Goal: Task Accomplishment & Management: Manage account settings

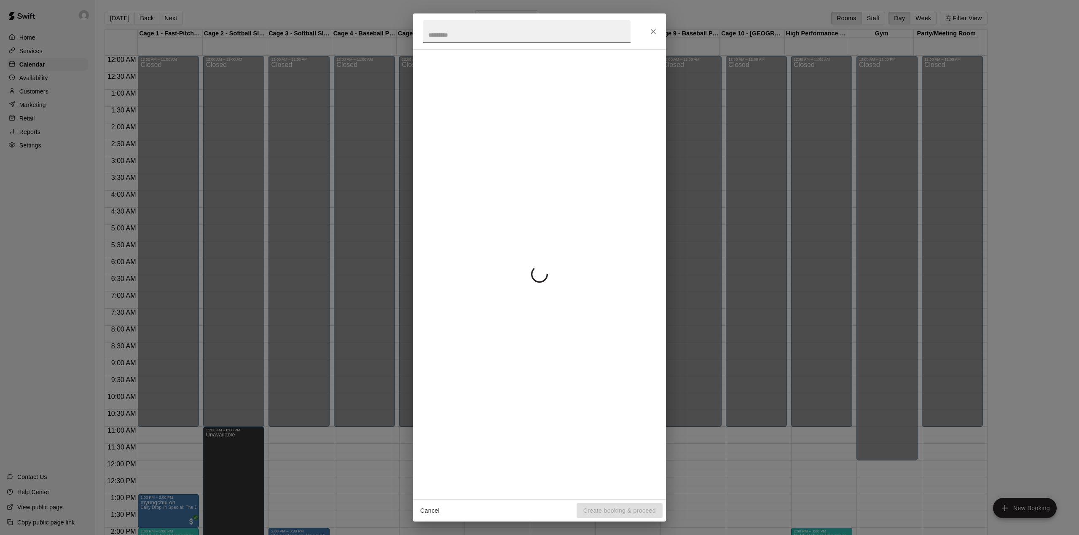
click at [654, 447] on div at bounding box center [539, 274] width 253 height 450
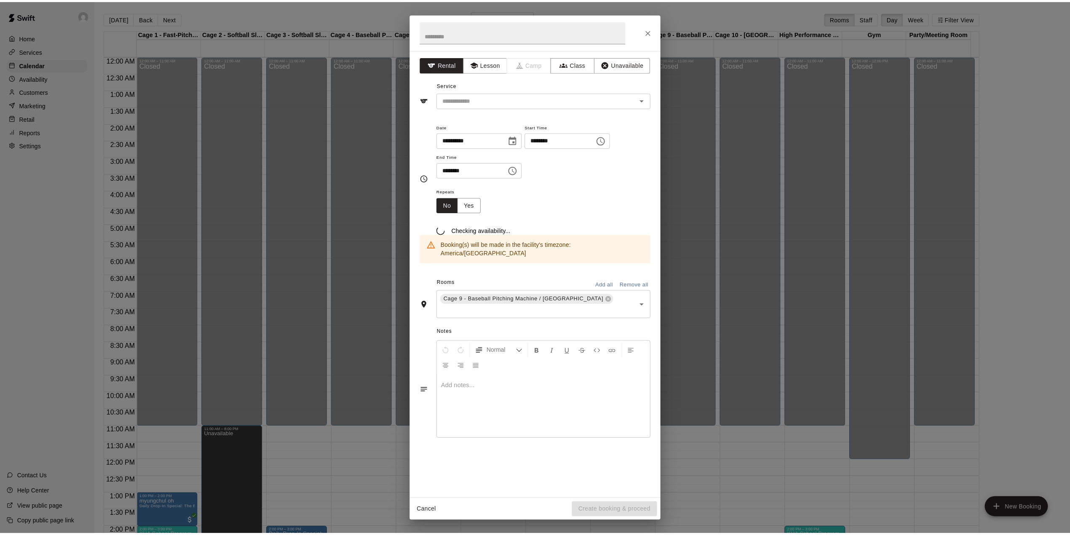
scroll to position [321, 0]
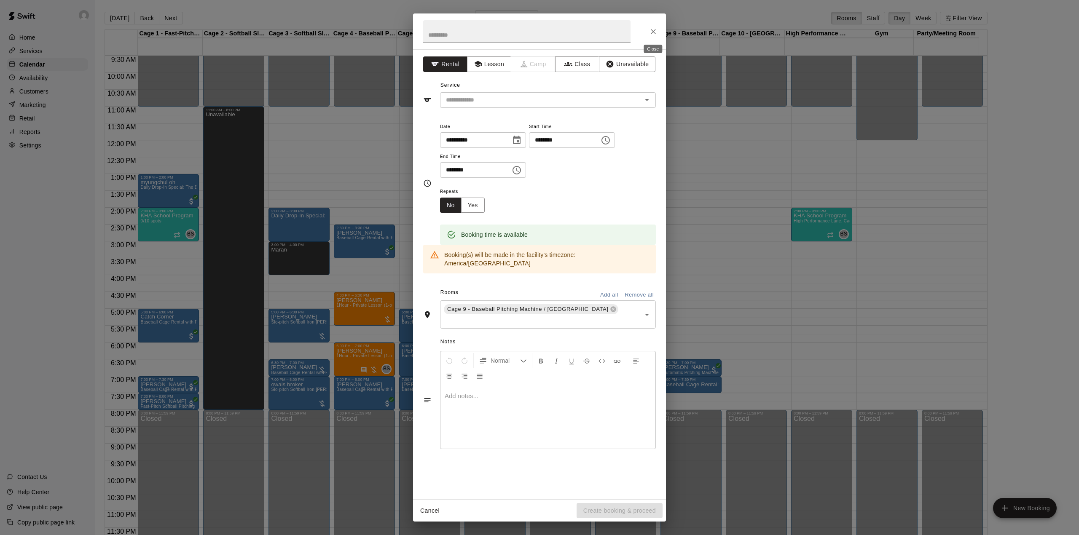
click at [653, 34] on icon "Close" at bounding box center [653, 31] width 8 height 8
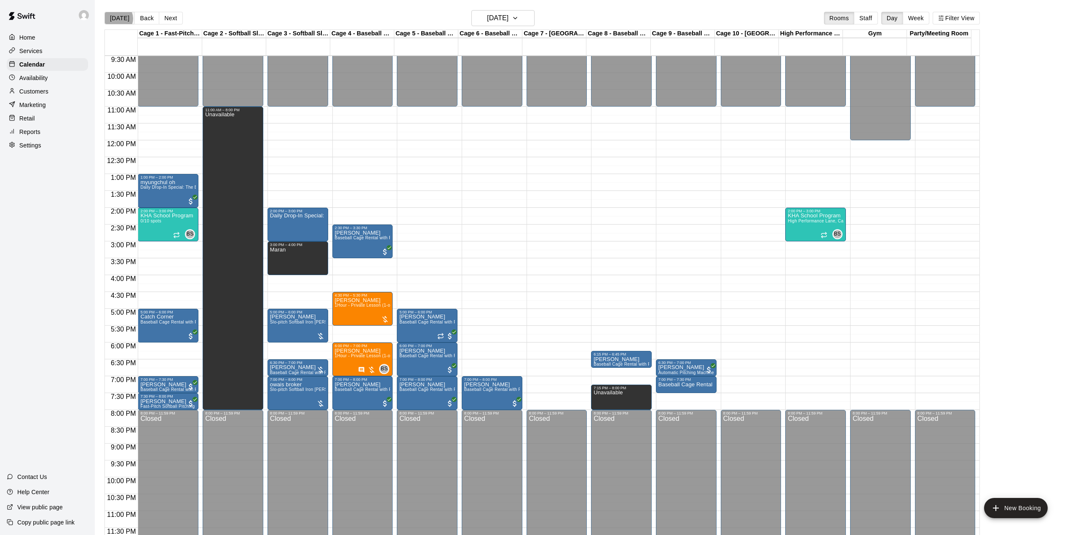
click at [117, 19] on button "[DATE]" at bounding box center [119, 18] width 30 height 13
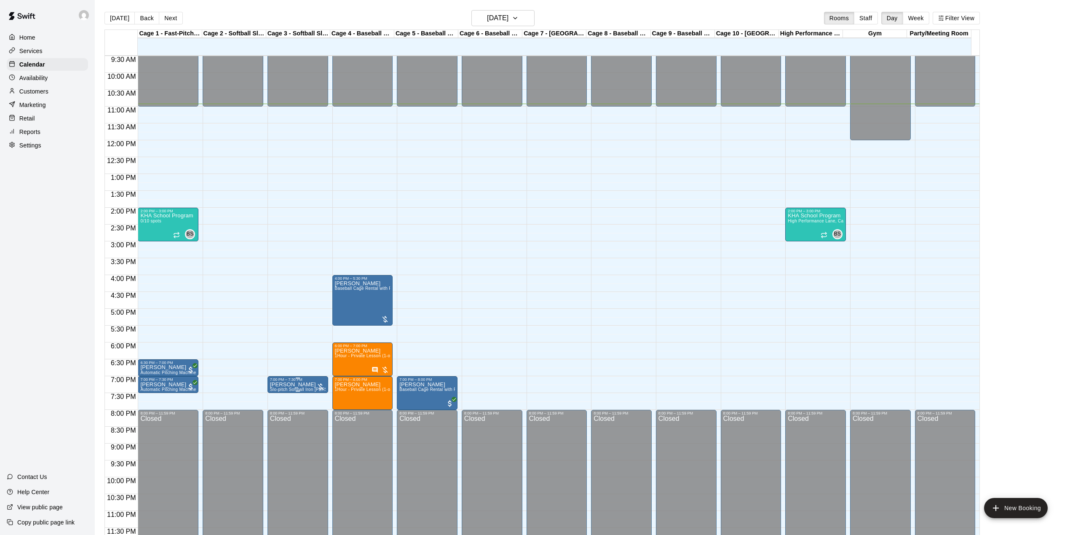
click at [297, 382] on div "7:00 PM – 7:30 PM" at bounding box center [298, 380] width 56 height 4
click at [279, 382] on icon "edit" at bounding box center [278, 386] width 10 height 10
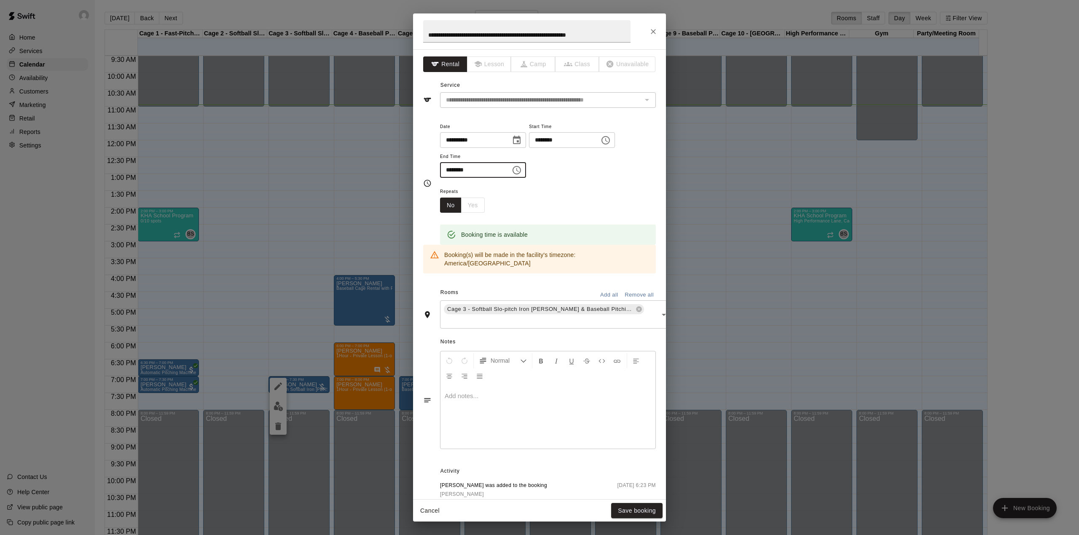
click at [450, 169] on input "********" at bounding box center [472, 170] width 65 height 16
type input "********"
click at [627, 511] on button "Save booking" at bounding box center [636, 511] width 51 height 16
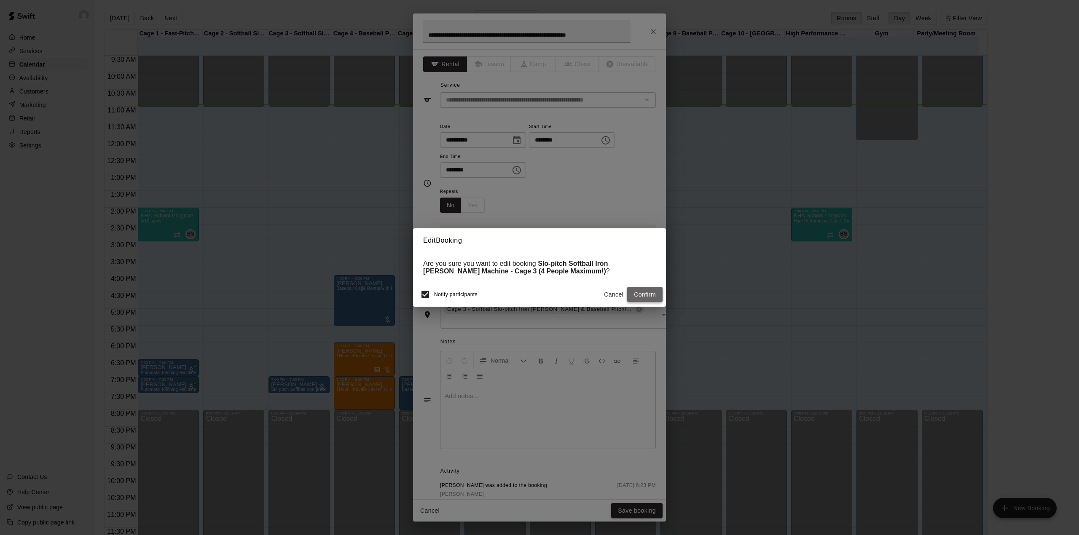
click at [646, 293] on button "Confirm" at bounding box center [644, 295] width 35 height 16
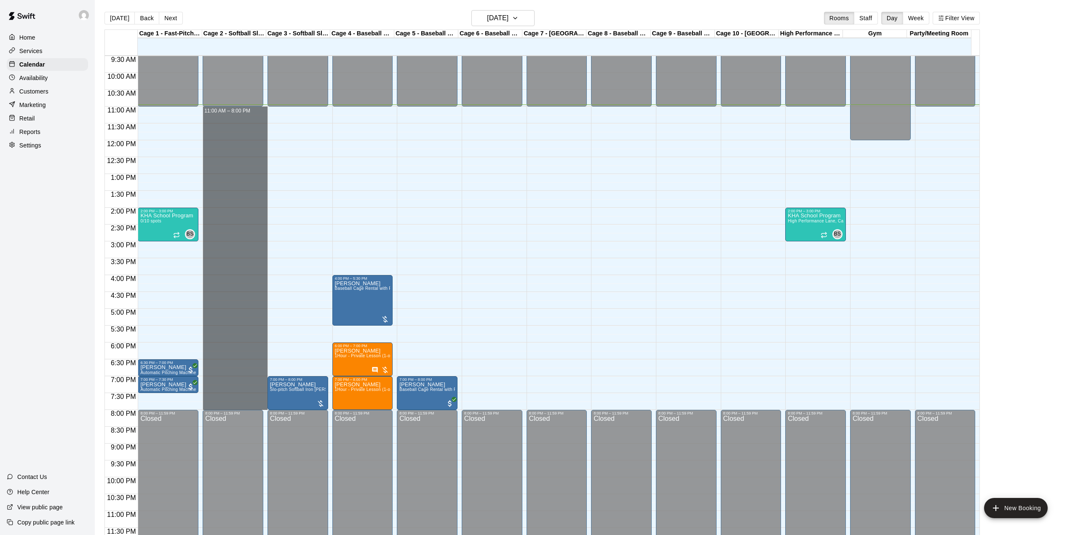
drag, startPoint x: 245, startPoint y: 115, endPoint x: 259, endPoint y: 403, distance: 288.5
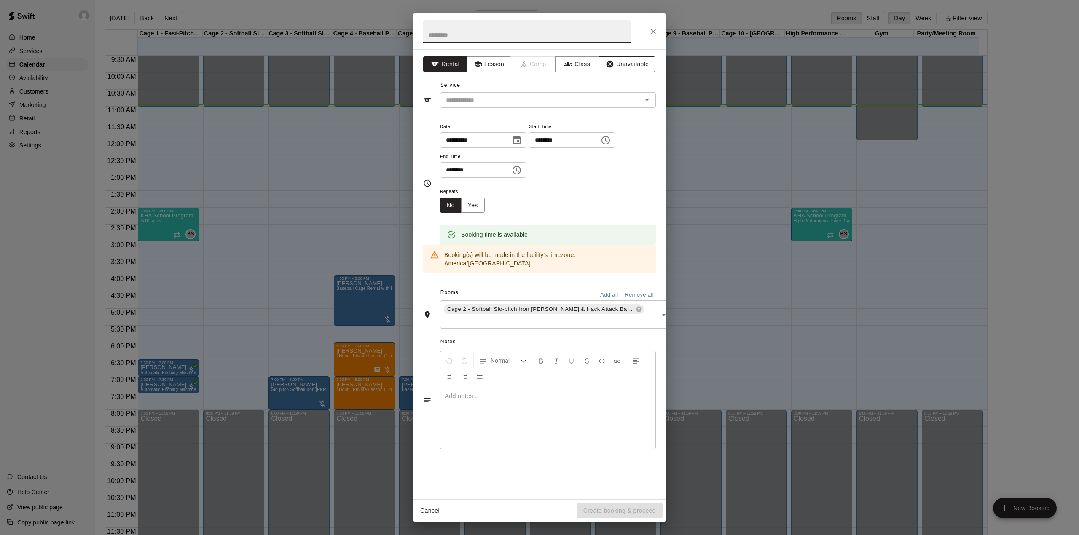
click at [631, 62] on button "Unavailable" at bounding box center [627, 64] width 56 height 16
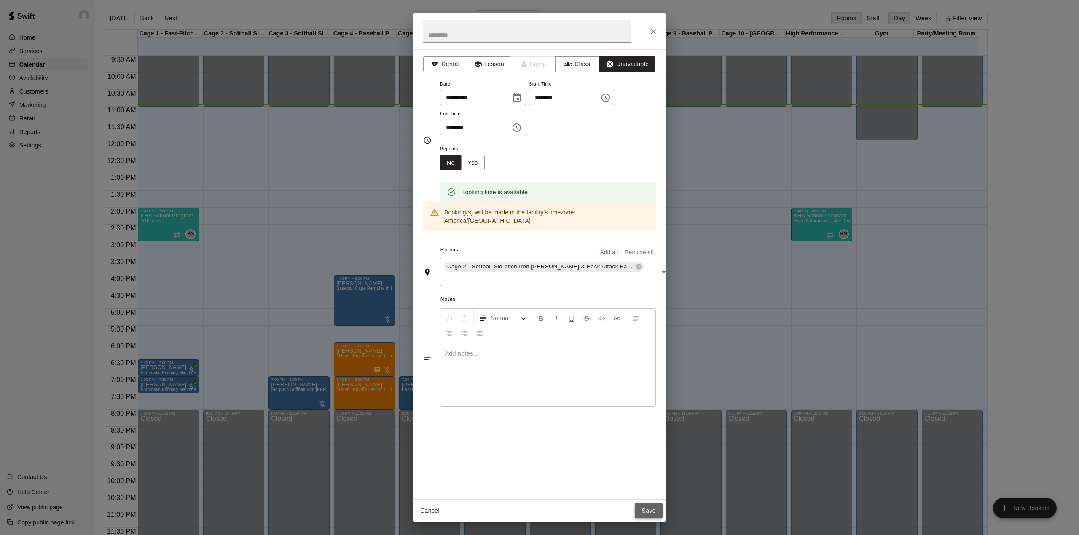
click at [656, 509] on button "Save" at bounding box center [649, 511] width 28 height 16
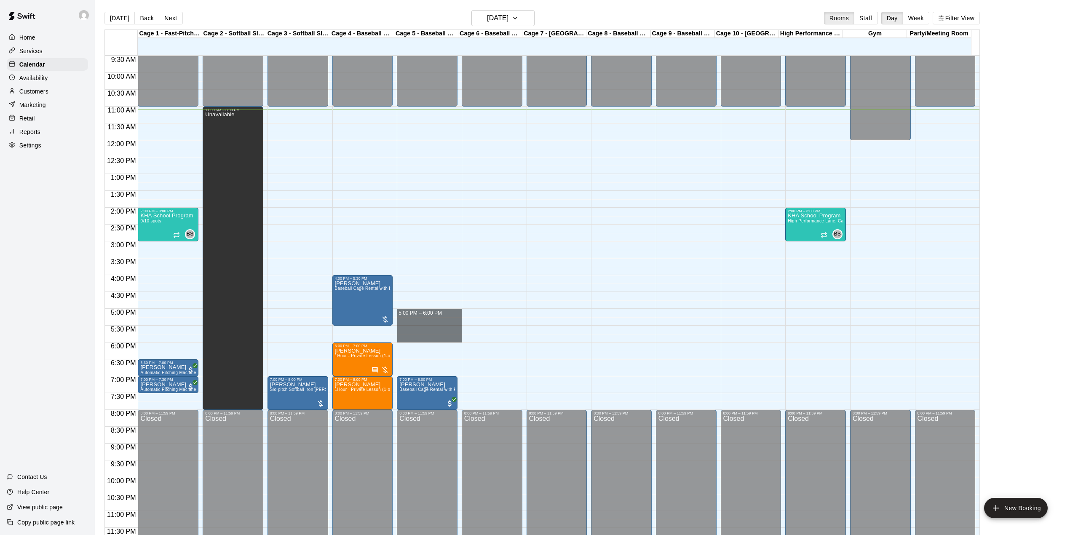
drag, startPoint x: 436, startPoint y: 314, endPoint x: 435, endPoint y: 341, distance: 27.0
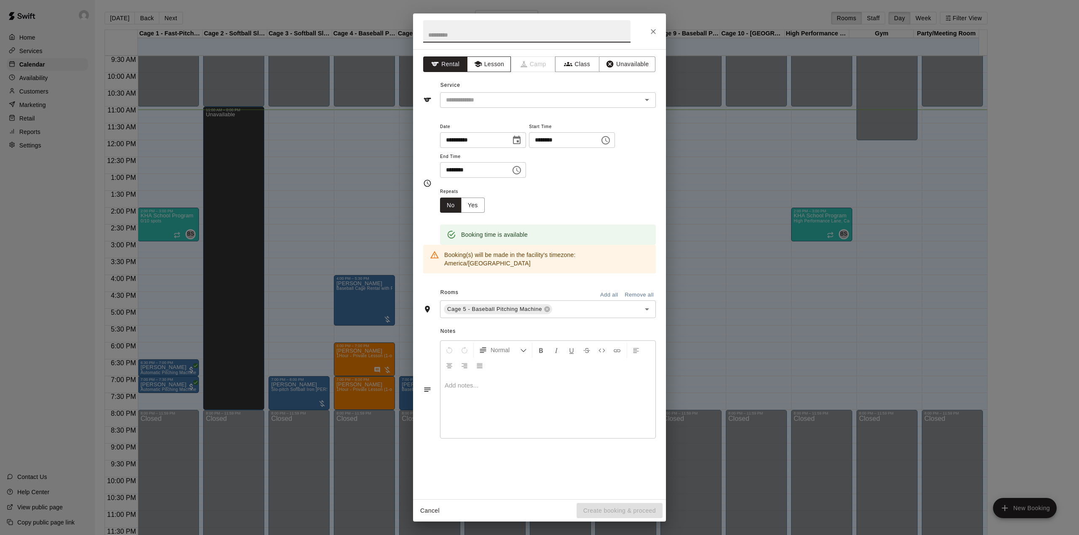
click at [490, 63] on button "Lesson" at bounding box center [489, 64] width 44 height 16
click at [486, 100] on input "text" at bounding box center [535, 100] width 186 height 11
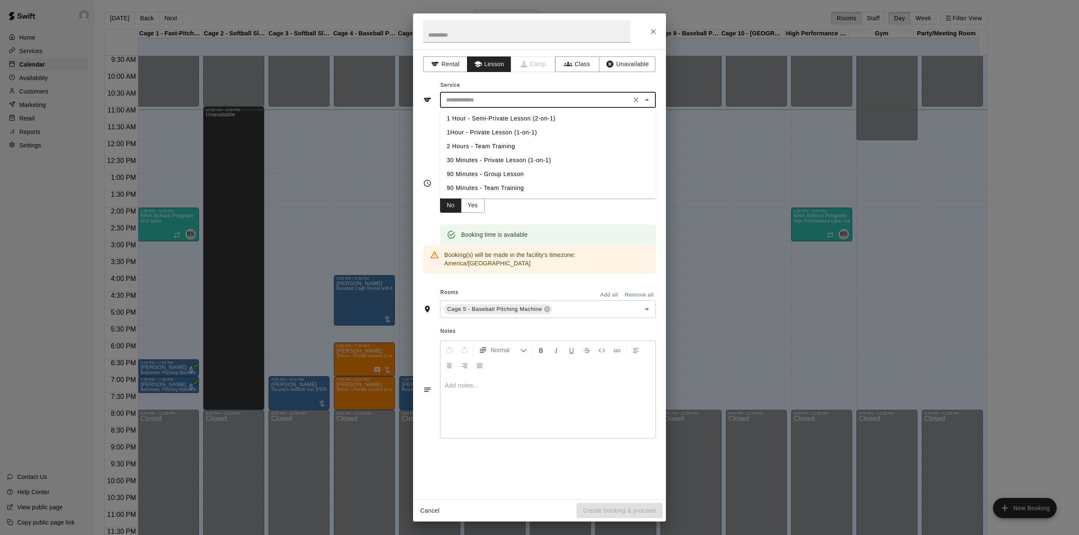
click at [485, 135] on li "1Hour - Private Lesson (1-on-1)" at bounding box center [548, 133] width 216 height 14
type input "**********"
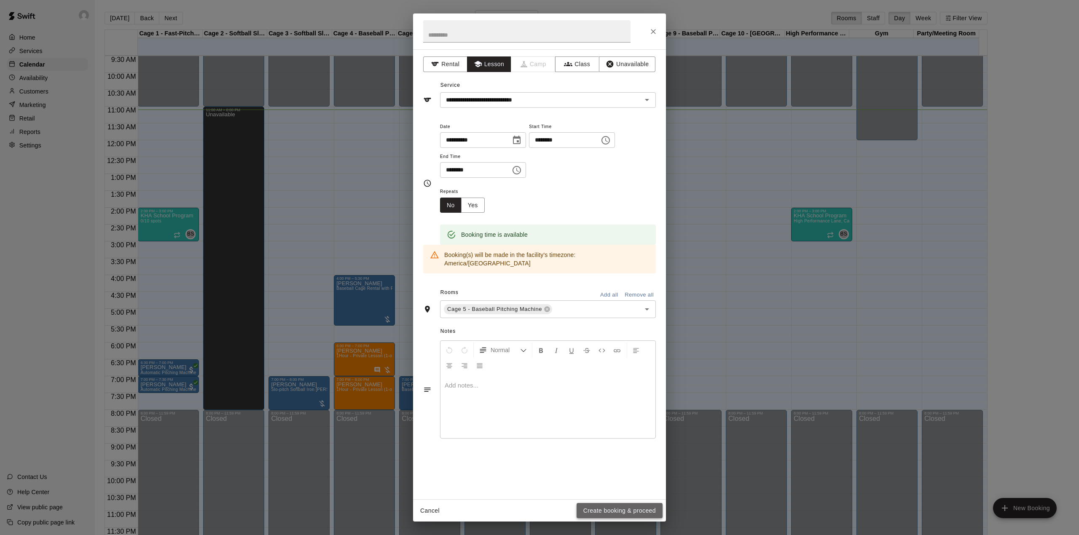
click at [609, 511] on button "Create booking & proceed" at bounding box center [619, 511] width 86 height 16
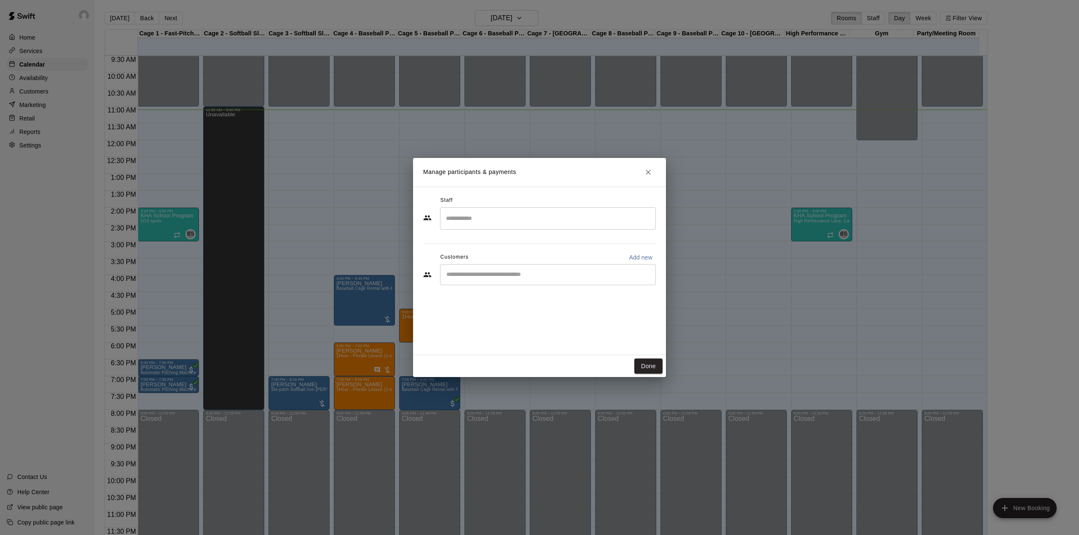
click at [501, 277] on input "Start typing to search customers..." at bounding box center [548, 274] width 208 height 8
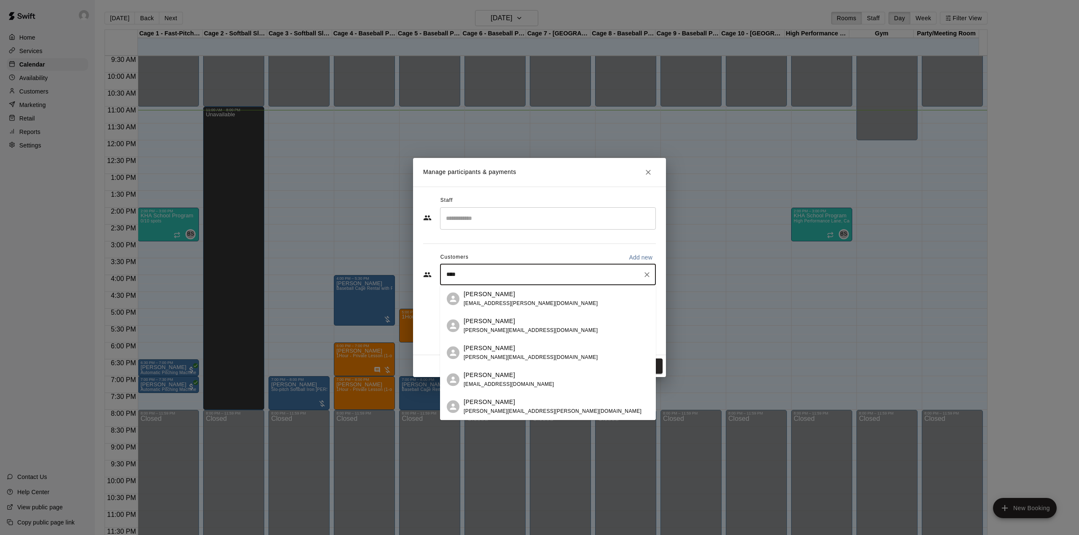
type input "*****"
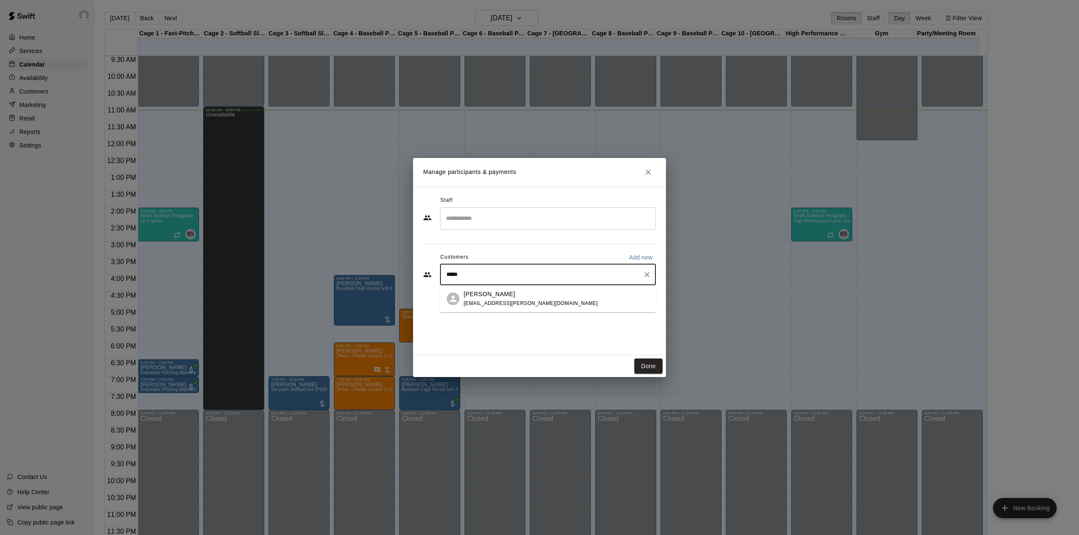
click at [486, 300] on span "[EMAIL_ADDRESS][PERSON_NAME][DOMAIN_NAME]" at bounding box center [530, 303] width 134 height 6
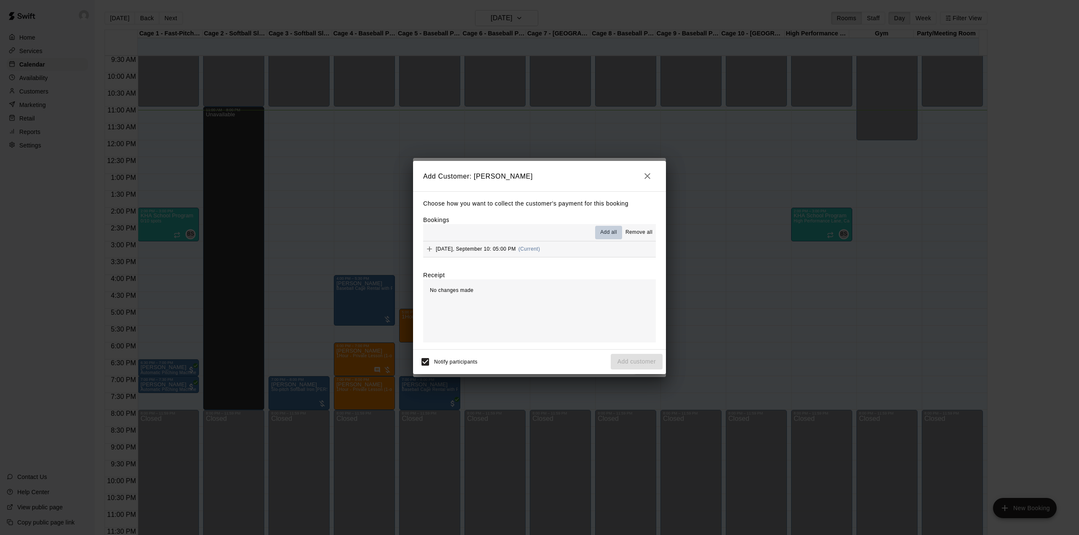
click at [607, 230] on span "Add all" at bounding box center [608, 232] width 17 height 8
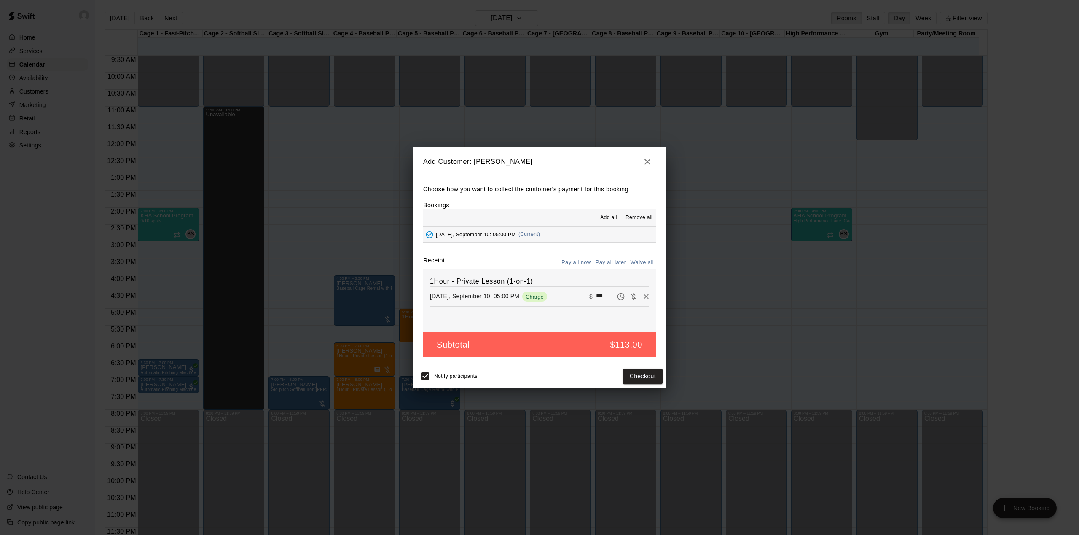
click at [612, 260] on button "Pay all later" at bounding box center [610, 262] width 35 height 13
click at [644, 376] on button "Add customer" at bounding box center [636, 377] width 52 height 16
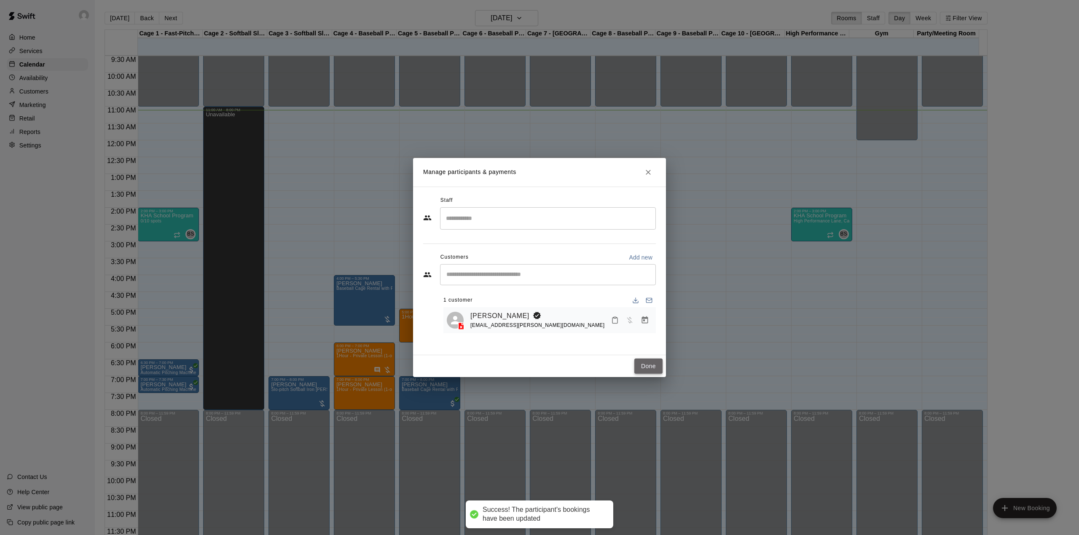
click at [645, 366] on button "Done" at bounding box center [648, 367] width 28 height 16
